Goal: Find specific page/section: Find specific page/section

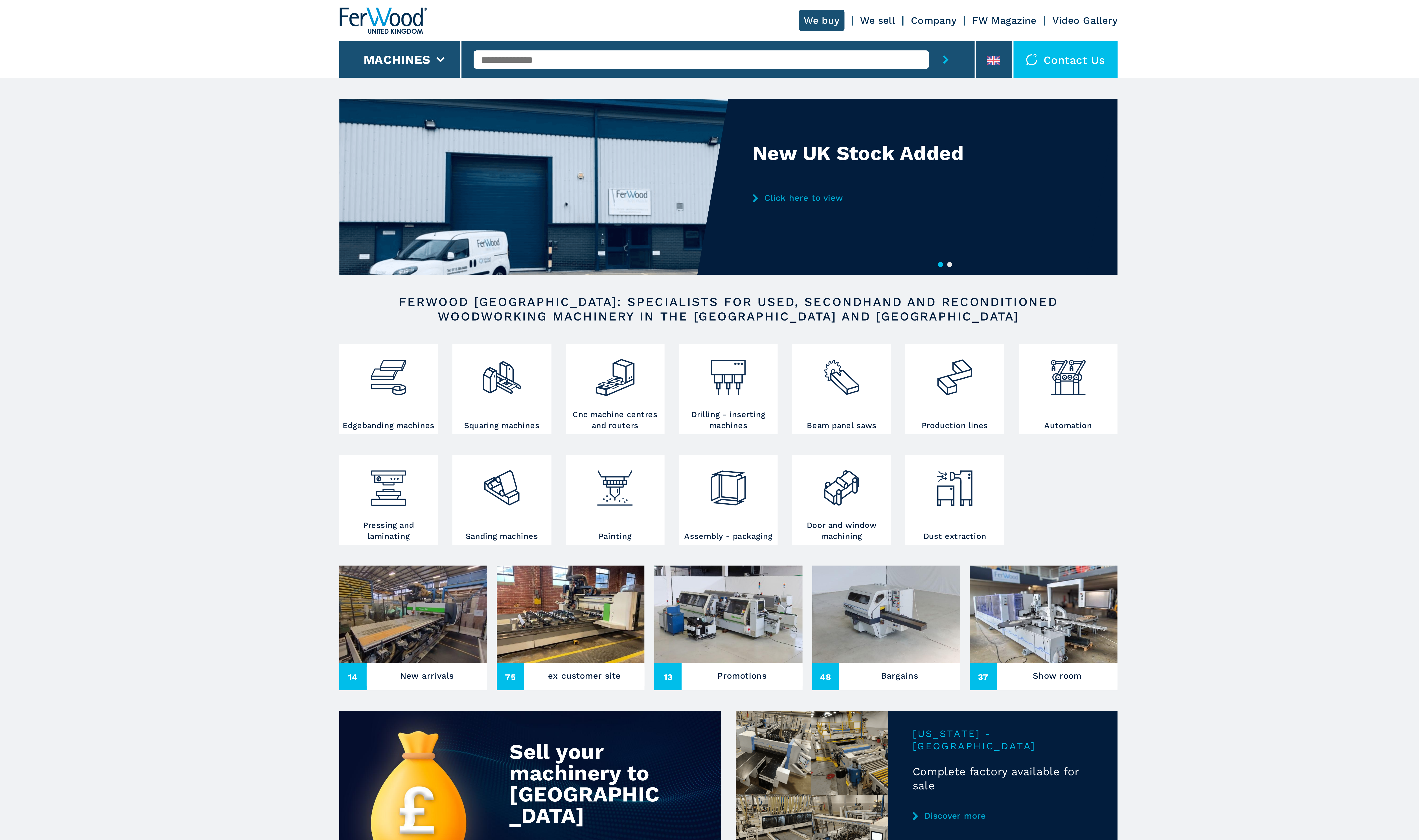
click at [691, 20] on input "text" at bounding box center [700, 21] width 165 height 7
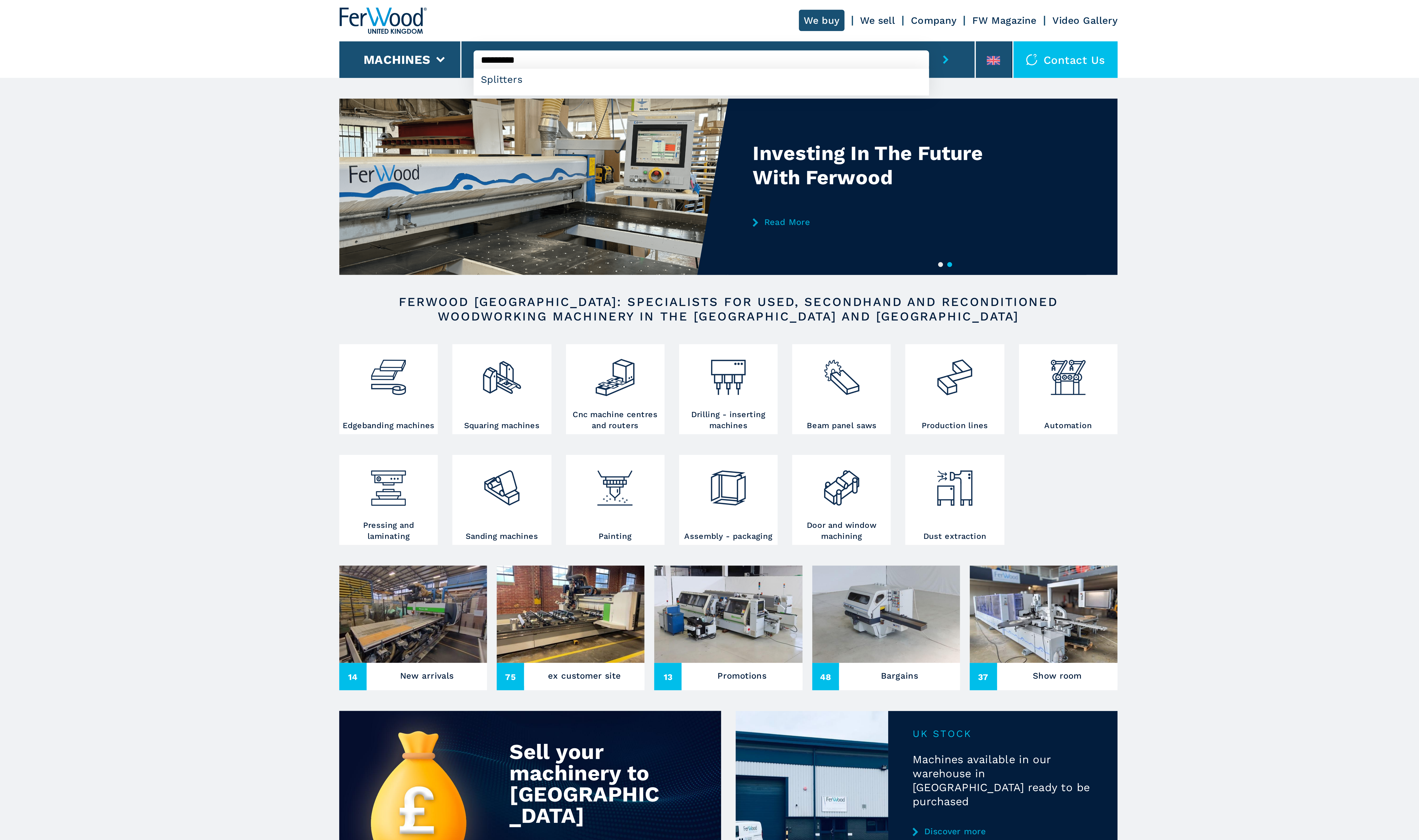
type input "*********"
click at [782, 15] on button "submit-button" at bounding box center [788, 21] width 12 height 13
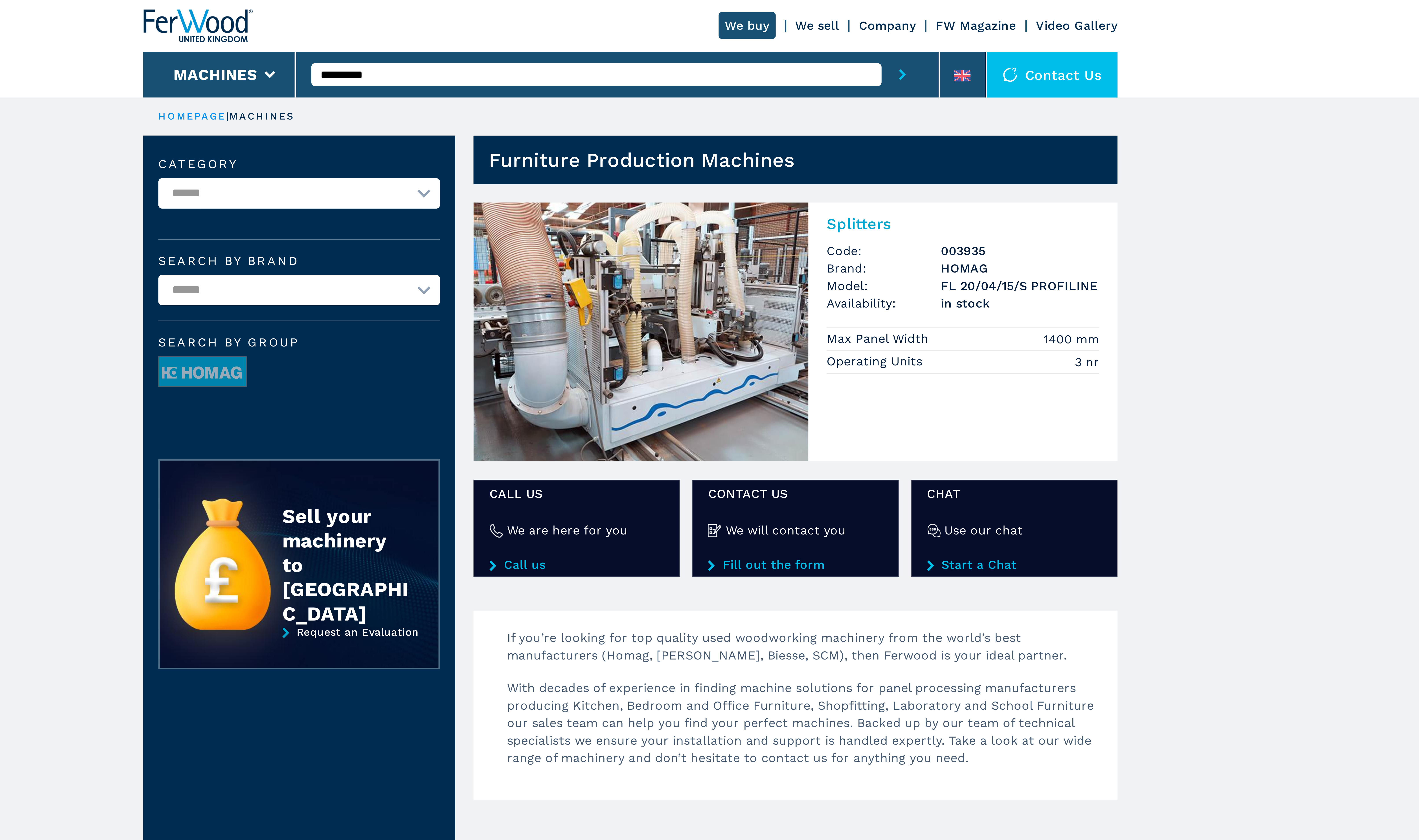
click at [891, 114] on main "**********" at bounding box center [710, 215] width 1419 height 431
